Goal: Task Accomplishment & Management: Use online tool/utility

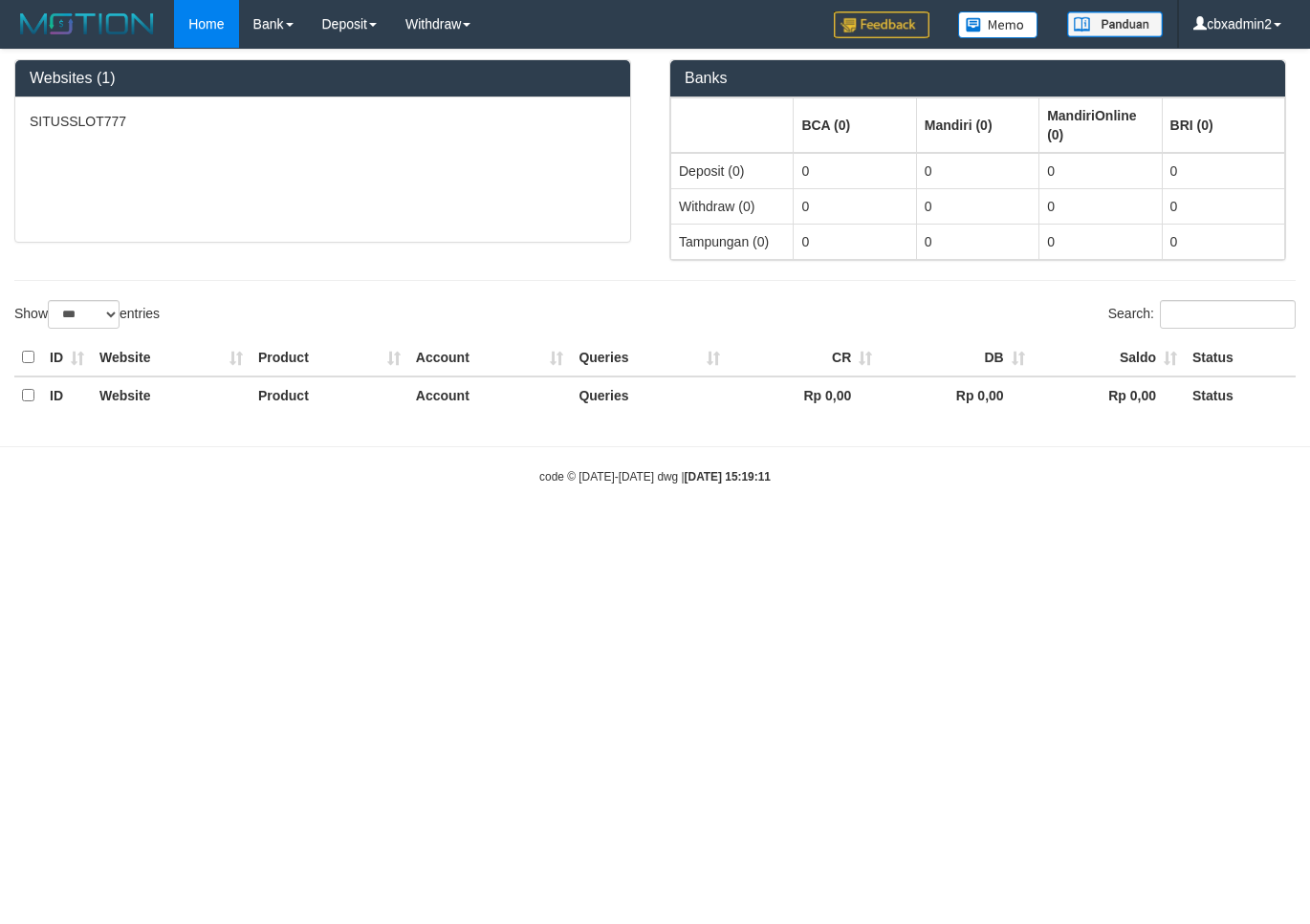
select select "***"
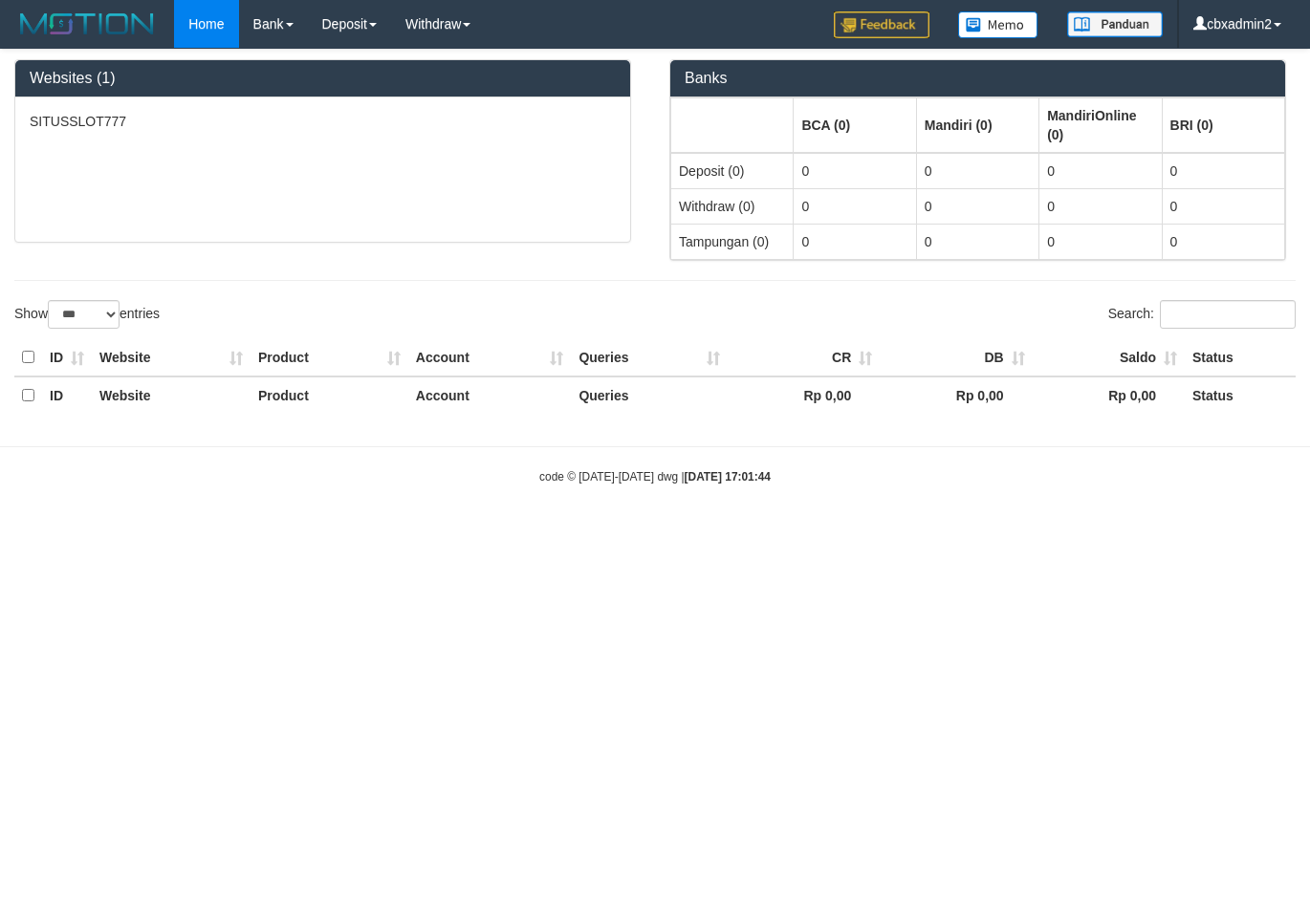
select select "***"
